Goal: Information Seeking & Learning: Learn about a topic

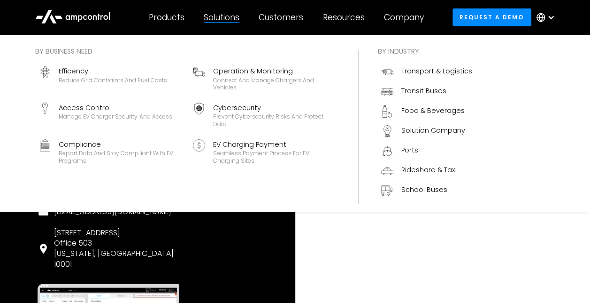
click at [226, 17] on div "Solutions" at bounding box center [222, 17] width 36 height 10
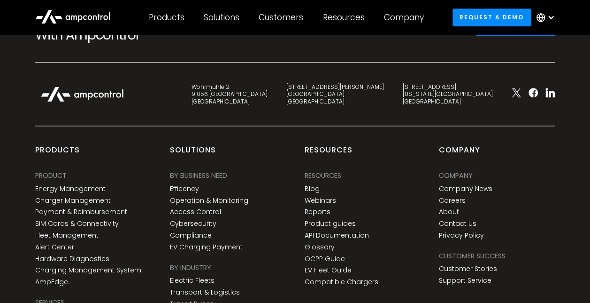
scroll to position [671, 0]
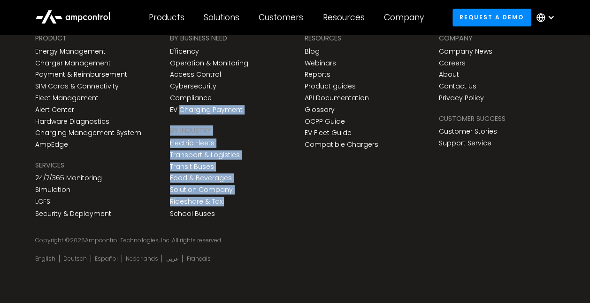
drag, startPoint x: 226, startPoint y: 186, endPoint x: 179, endPoint y: 115, distance: 85.9
click at [179, 115] on div "products PRODUCT Energy Management Charger Management Payment & Reimbursement S…" at bounding box center [295, 124] width 538 height 232
